Goal: Transaction & Acquisition: Download file/media

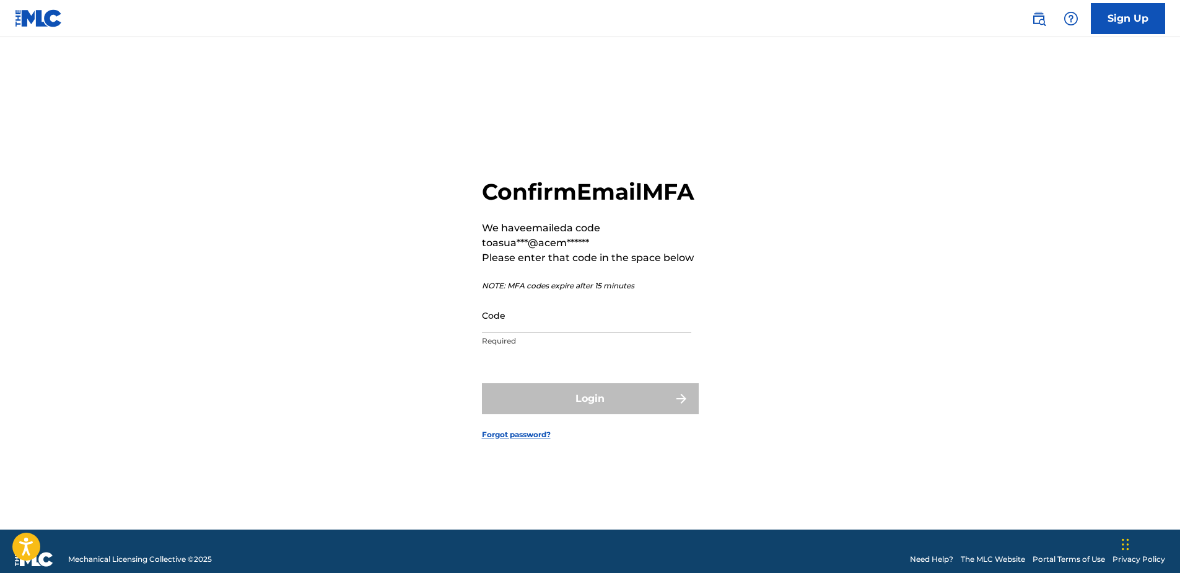
drag, startPoint x: 1128, startPoint y: 237, endPoint x: 1070, endPoint y: 254, distance: 61.4
click at [1128, 237] on main "Confirm Email MFA We have emailed a code to asua***@acem****** Please enter tha…" at bounding box center [590, 283] width 1180 height 492
paste input "646571"
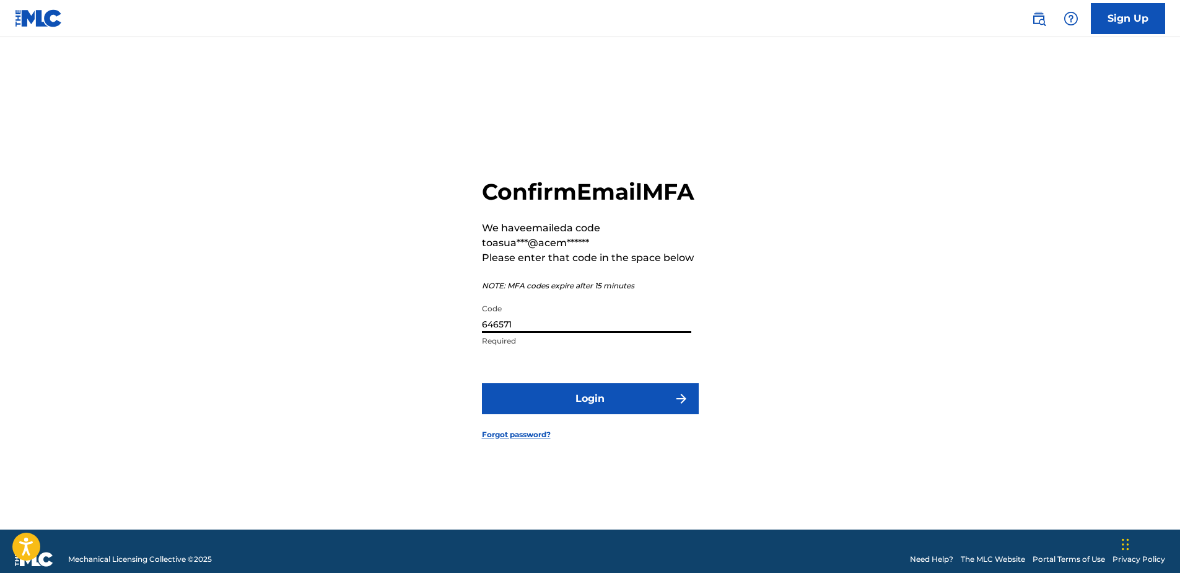
type input "646571"
click at [523, 414] on button "Login" at bounding box center [590, 398] width 217 height 31
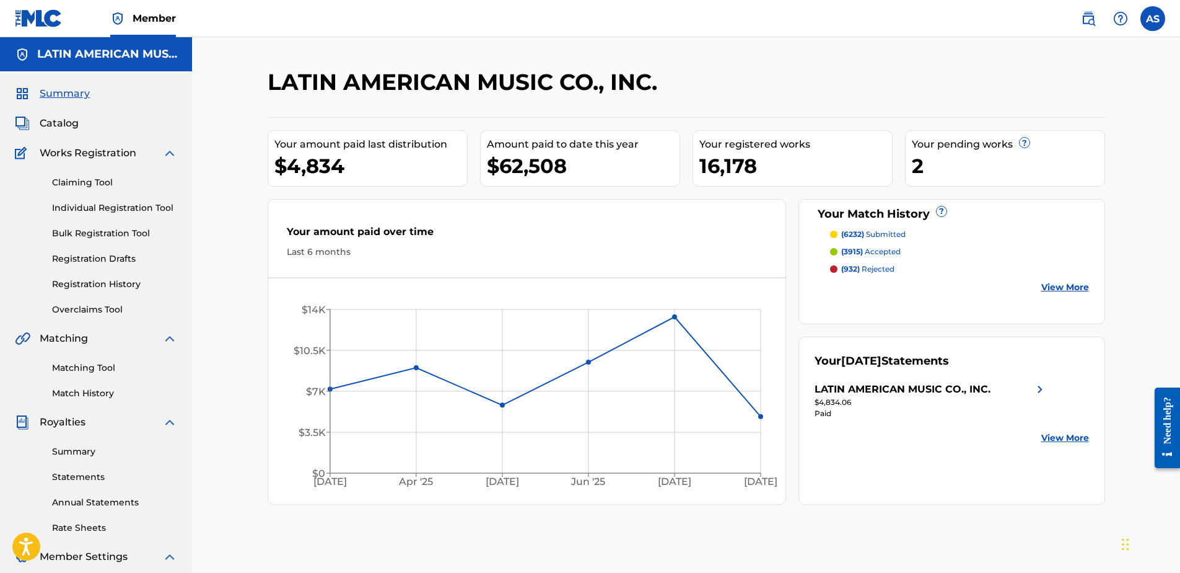
click at [68, 128] on span "Catalog" at bounding box center [59, 123] width 39 height 15
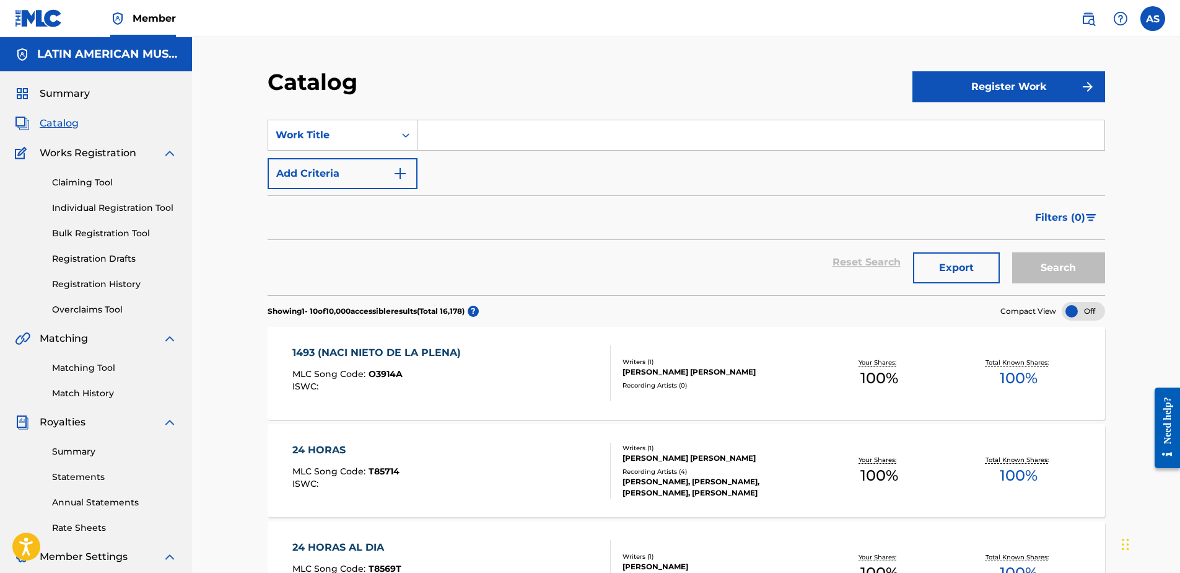
click at [950, 263] on button "Export" at bounding box center [956, 267] width 87 height 31
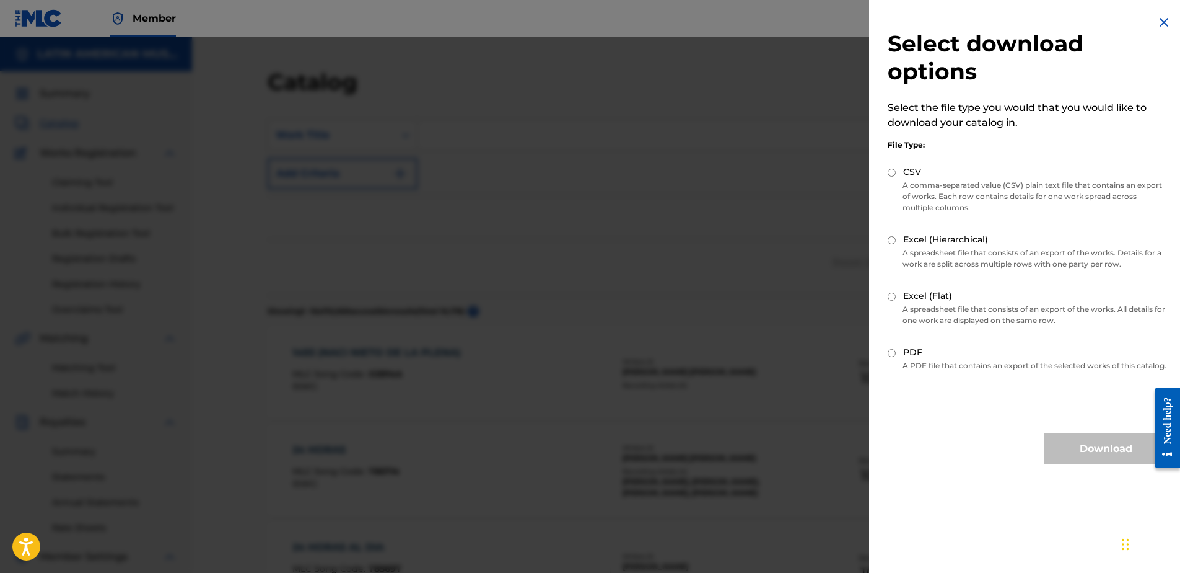
click at [891, 295] on input "Excel (Flat)" at bounding box center [892, 296] width 8 height 8
radio input "true"
click at [1066, 453] on button "Download" at bounding box center [1106, 448] width 124 height 31
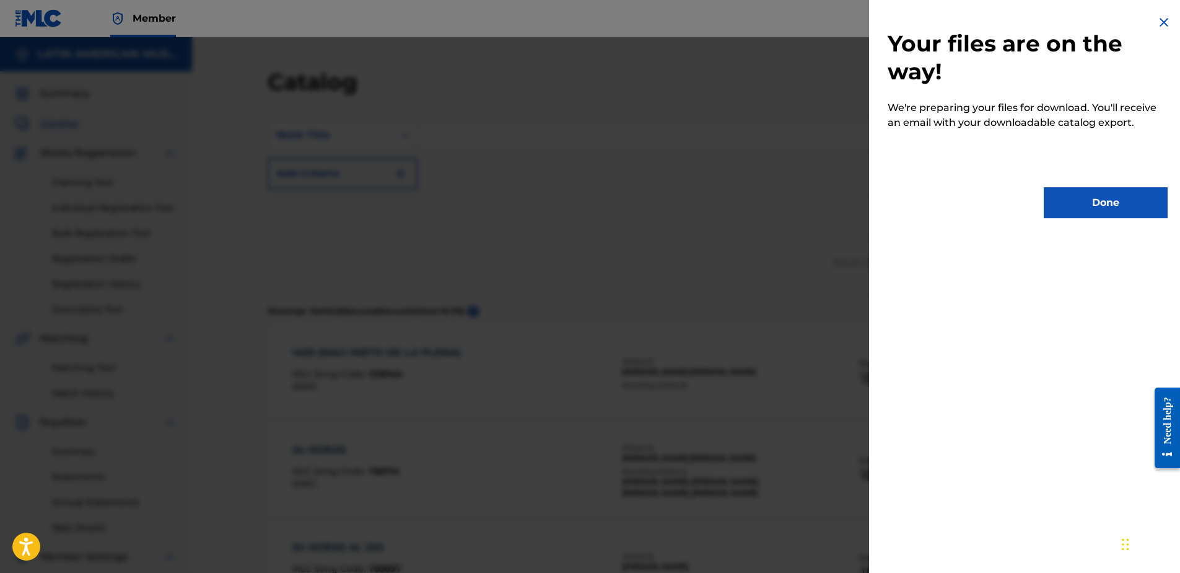
click at [1102, 200] on button "Done" at bounding box center [1106, 202] width 124 height 31
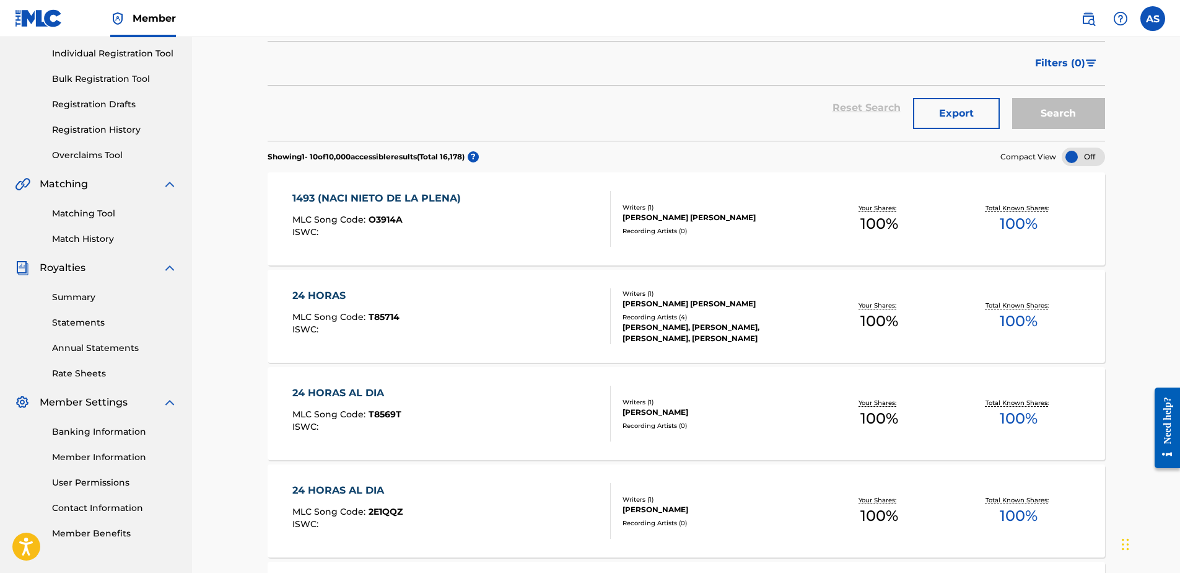
scroll to position [186, 0]
